Goal: Information Seeking & Learning: Learn about a topic

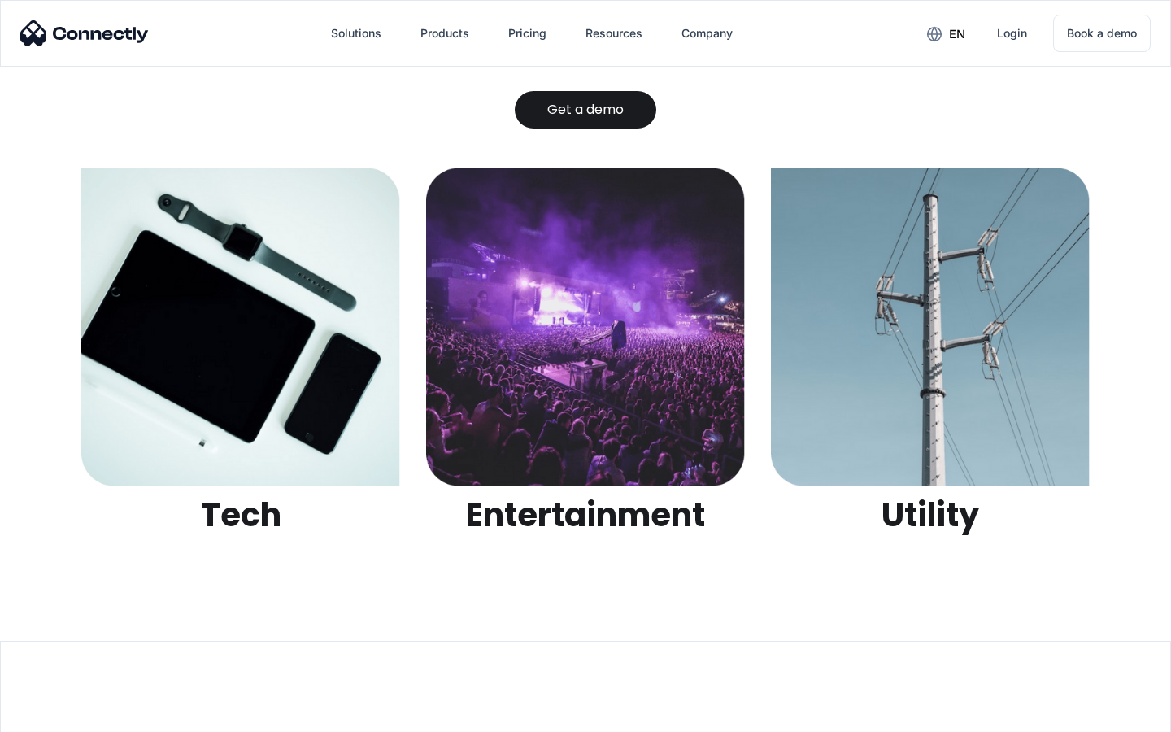
scroll to position [5129, 0]
